Goal: Transaction & Acquisition: Purchase product/service

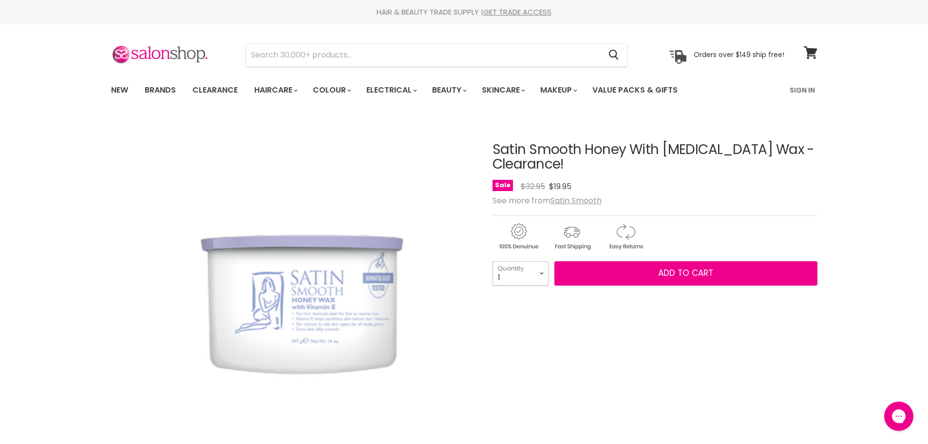
click at [539, 278] on select "1 2 3 4 5 6 7 8 9 10+" at bounding box center [521, 273] width 56 height 24
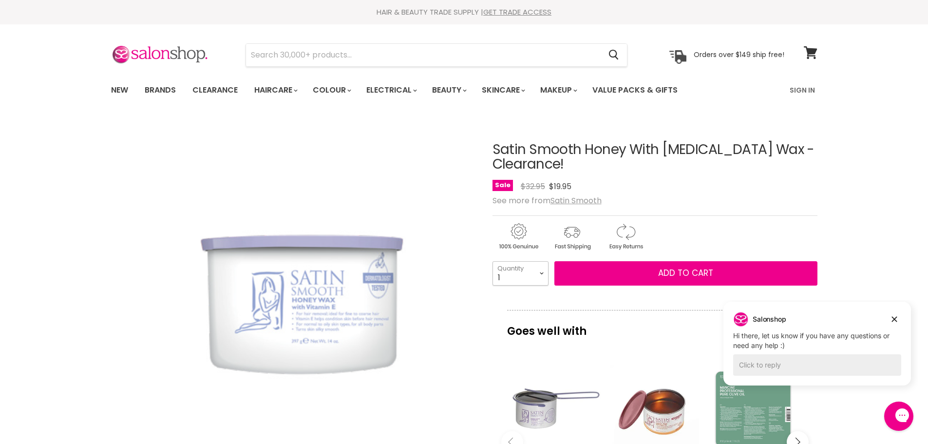
click at [541, 275] on select "1 2 3 4 5 6 7 8 9 10+" at bounding box center [521, 273] width 56 height 24
select select "2"
click at [493, 261] on select "1 2 3 4 5 6 7 8 9 10+" at bounding box center [521, 273] width 56 height 24
type input "2"
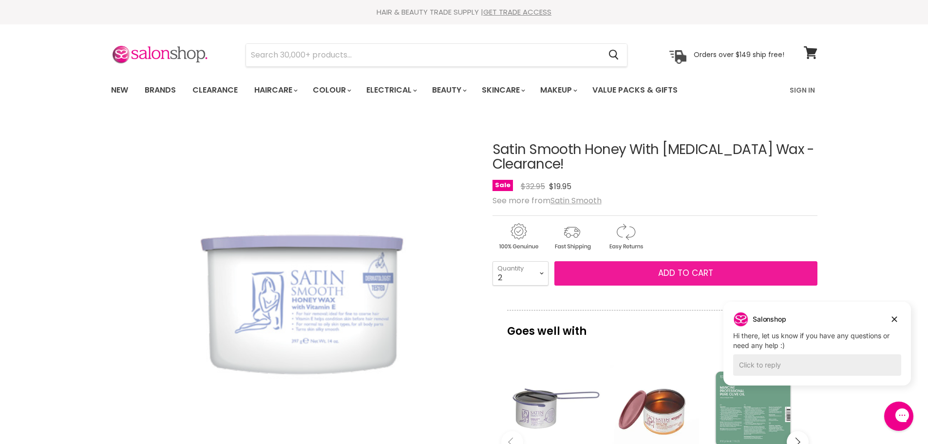
click at [634, 271] on button "Add to cart" at bounding box center [686, 273] width 263 height 24
click at [641, 271] on button "Add to cart" at bounding box center [686, 273] width 263 height 24
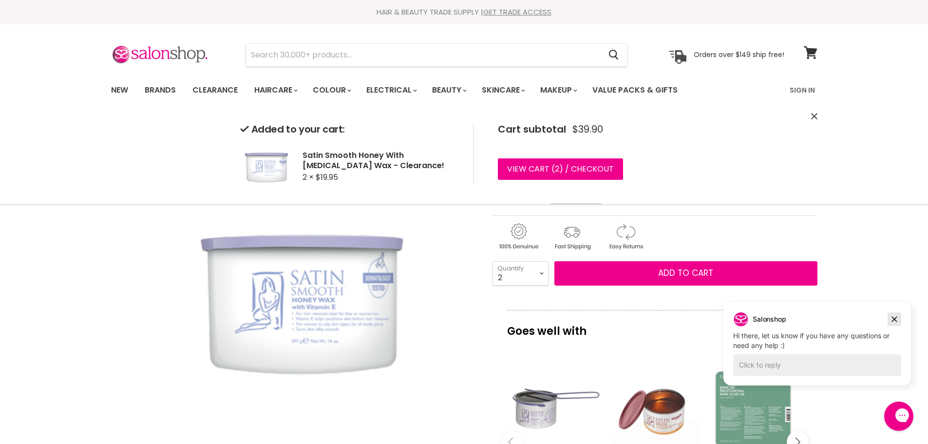
click at [895, 318] on icon "Dismiss campaign" at bounding box center [895, 319] width 10 height 12
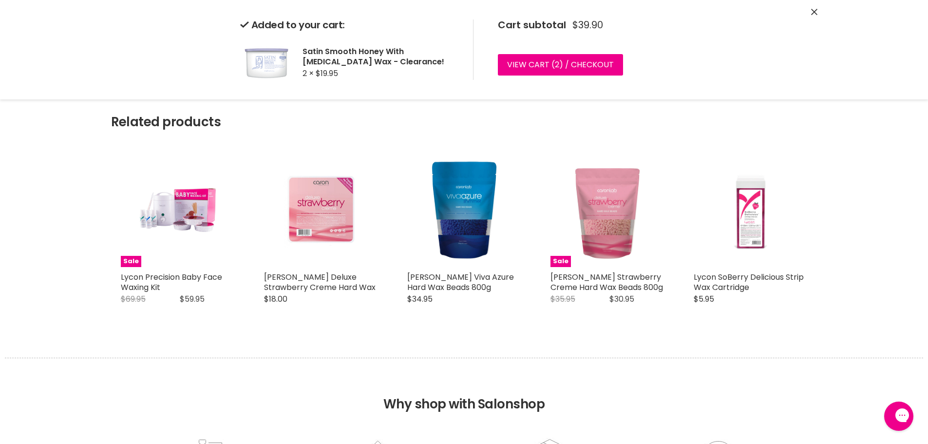
scroll to position [731, 0]
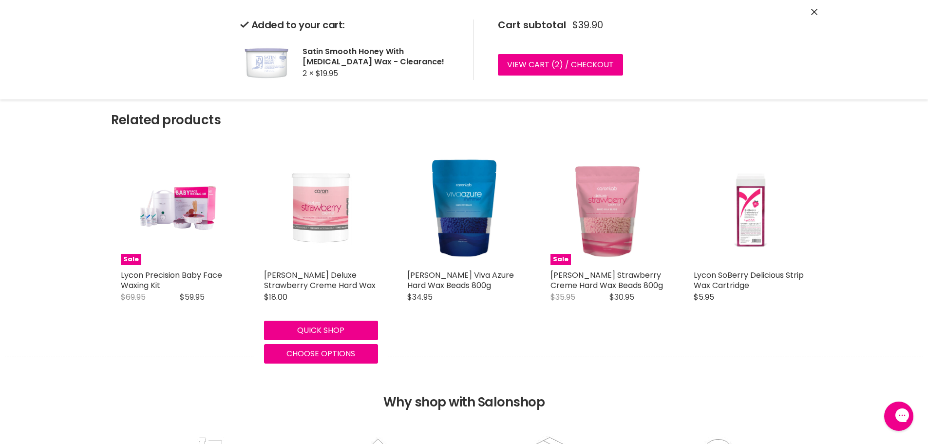
click at [317, 218] on img "Main content" at bounding box center [321, 208] width 76 height 114
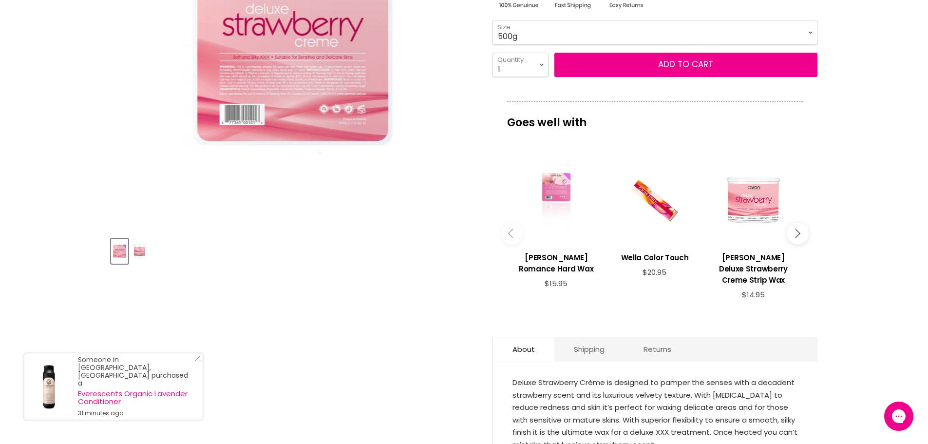
scroll to position [244, 0]
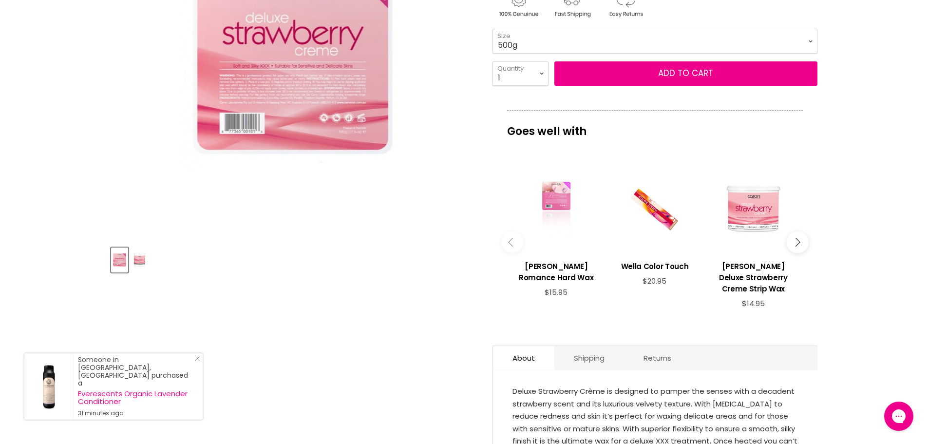
click at [555, 196] on div "Main content" at bounding box center [556, 209] width 89 height 89
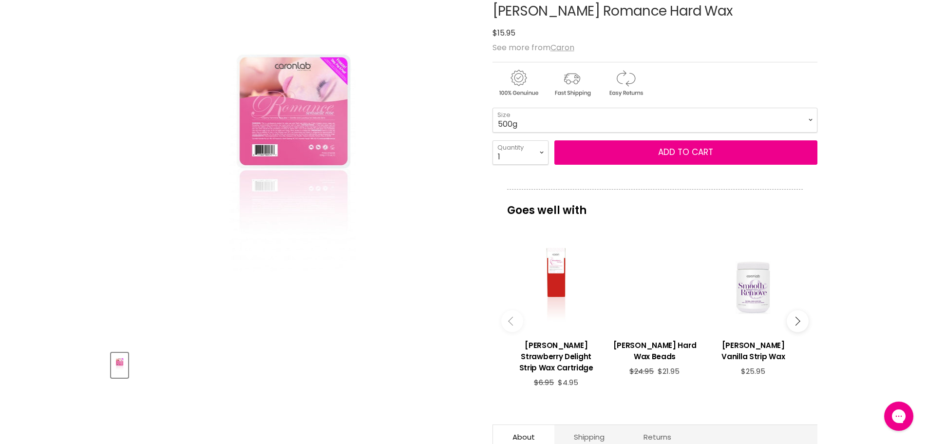
scroll to position [146, 0]
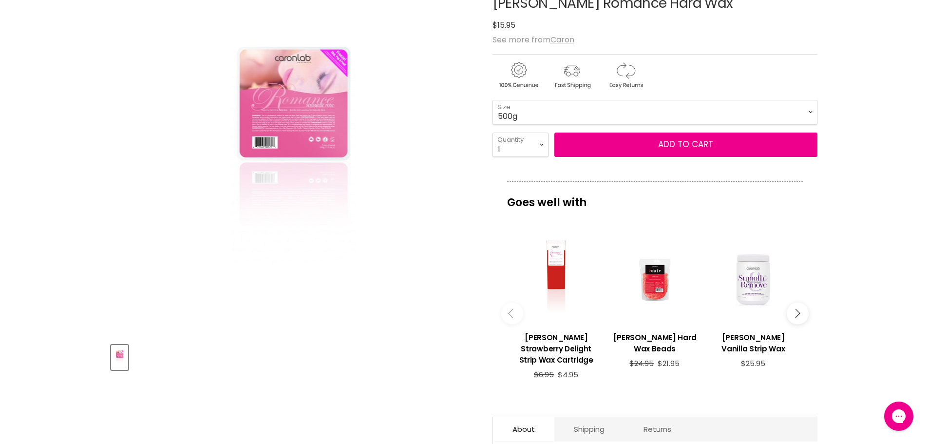
click at [321, 134] on img "Caron Romance Hard Wax image. Click or Scroll to Zoom." at bounding box center [293, 153] width 228 height 341
click at [329, 200] on img "Caron Romance Hard Wax image. Click or Scroll to Zoom." at bounding box center [293, 153] width 228 height 341
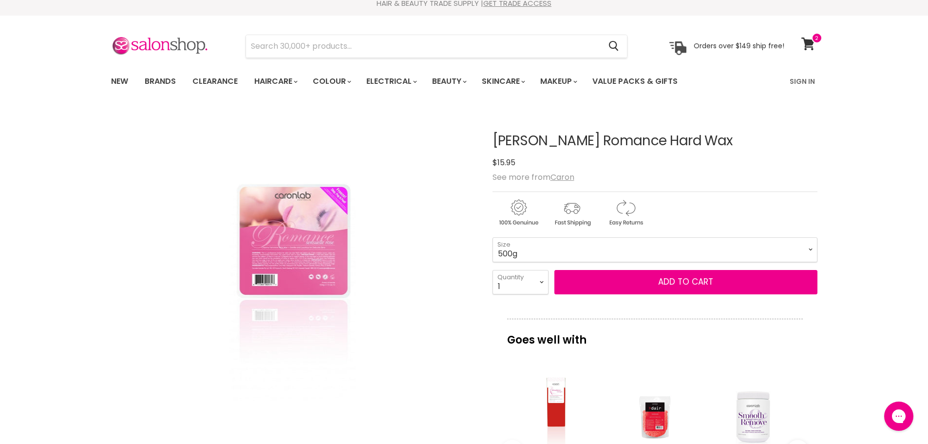
scroll to position [0, 0]
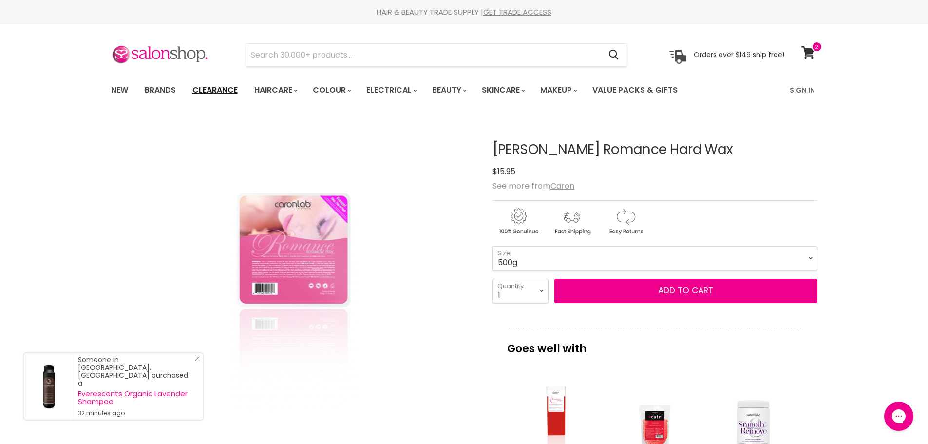
click at [209, 90] on link "Clearance" at bounding box center [215, 90] width 60 height 20
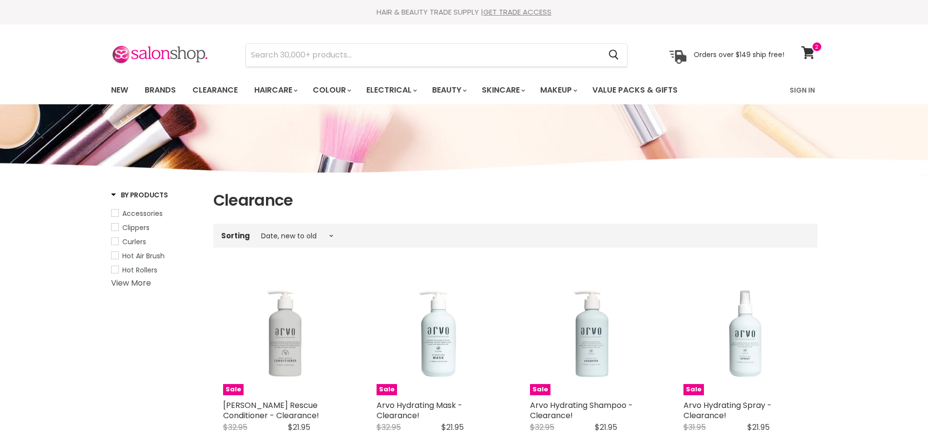
select select "created-descending"
click at [814, 50] on span at bounding box center [817, 46] width 11 height 11
select select "created-descending"
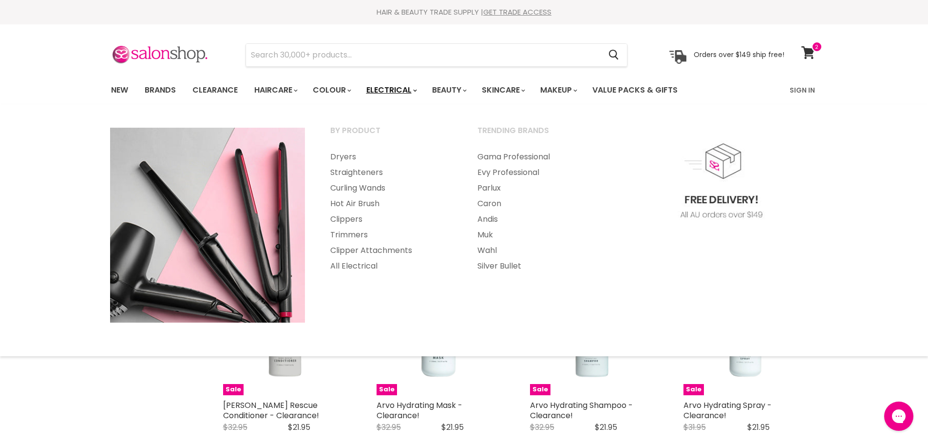
click at [369, 89] on link "Electrical" at bounding box center [391, 90] width 64 height 20
click at [495, 204] on link "Caron" at bounding box center [537, 204] width 145 height 16
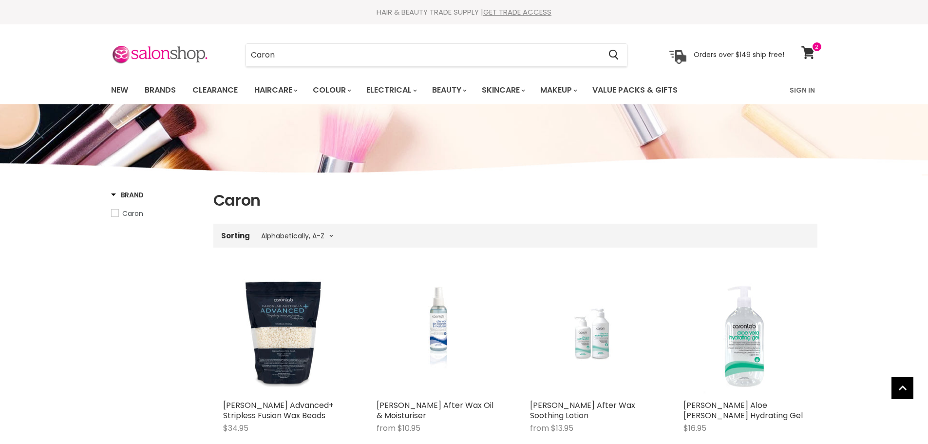
select select "title-ascending"
